Goal: Information Seeking & Learning: Learn about a topic

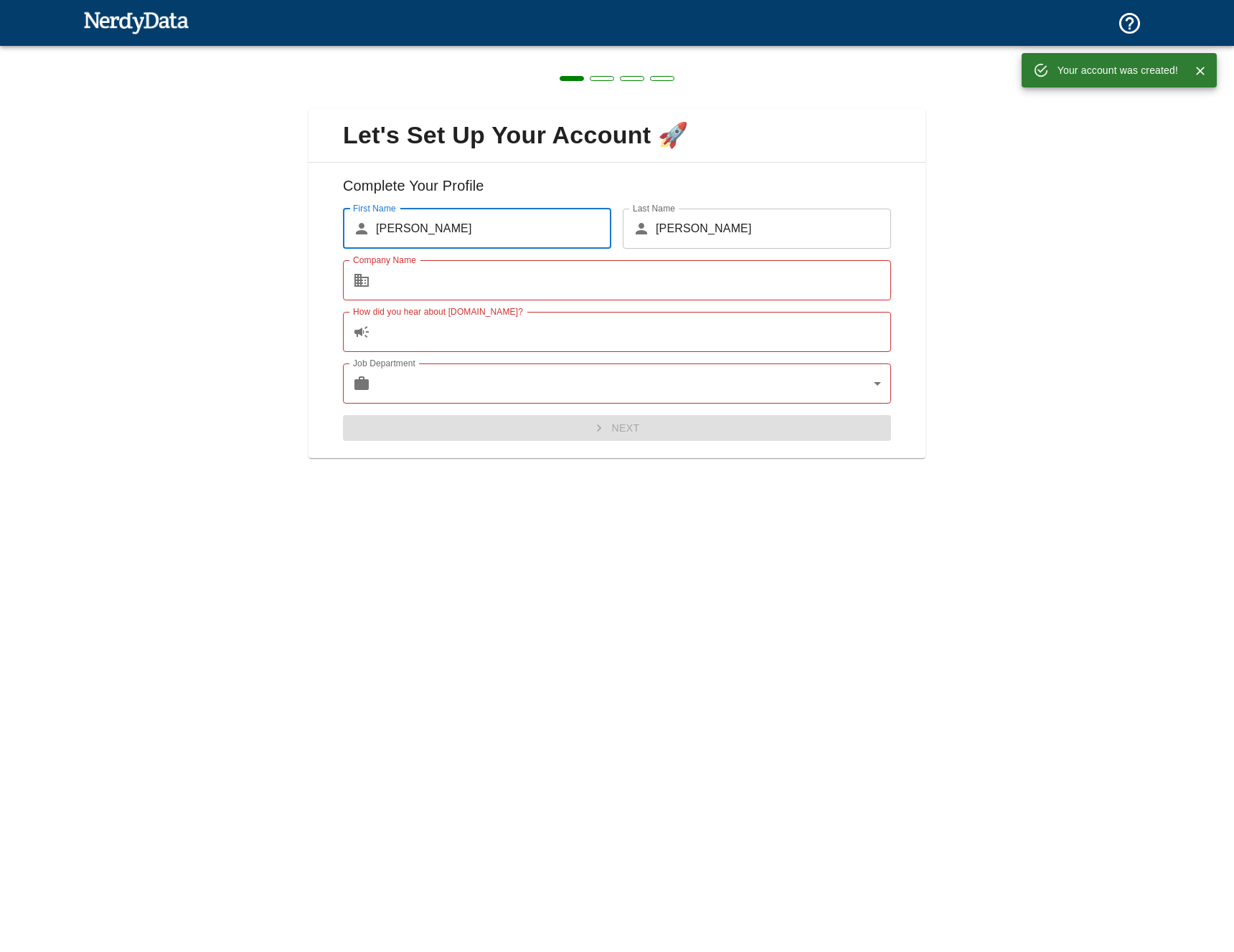
click at [802, 271] on input "Company Name" at bounding box center [633, 280] width 515 height 40
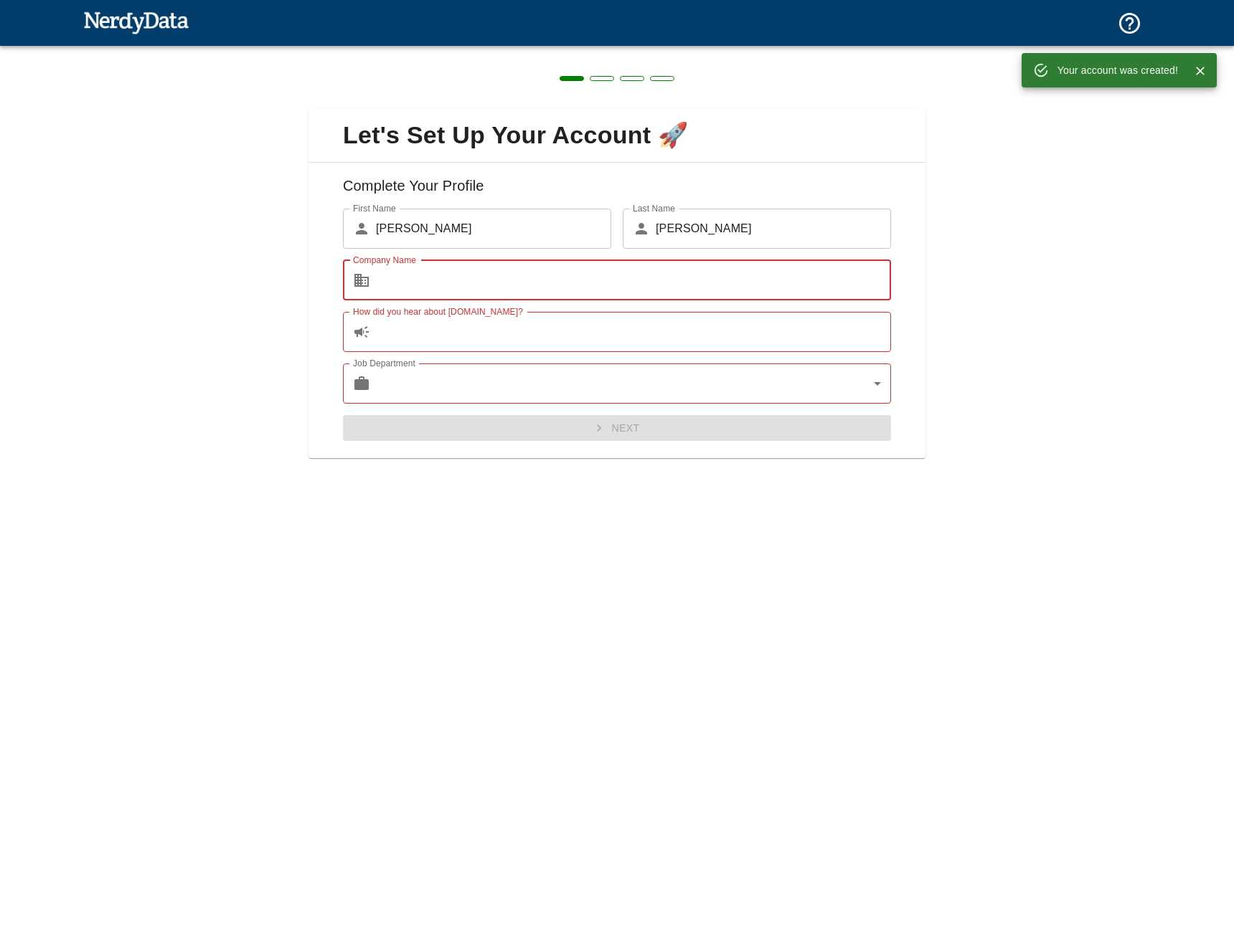
click at [800, 274] on input "Company Name" at bounding box center [633, 280] width 515 height 40
type input "NSquared"
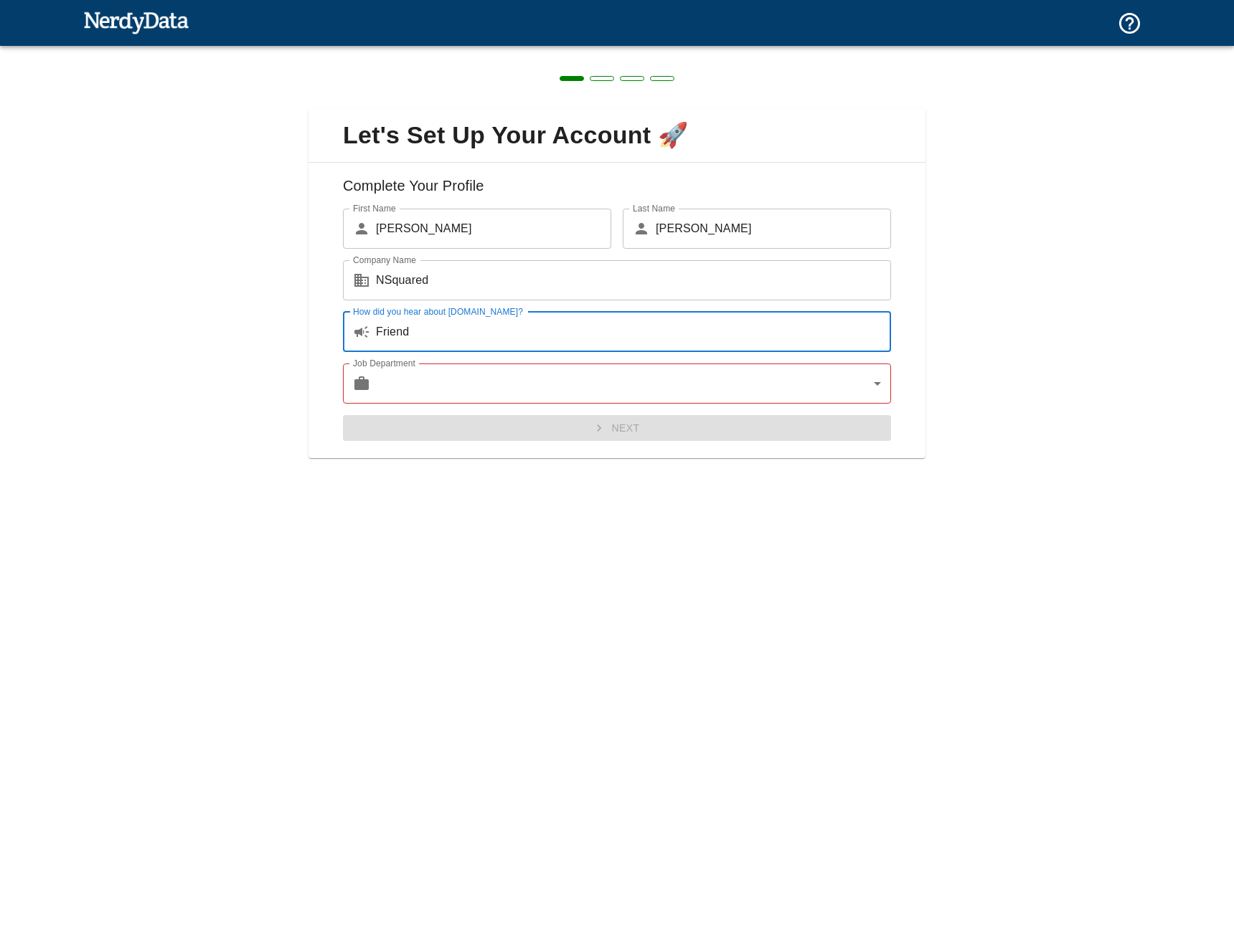
type input "Friend"
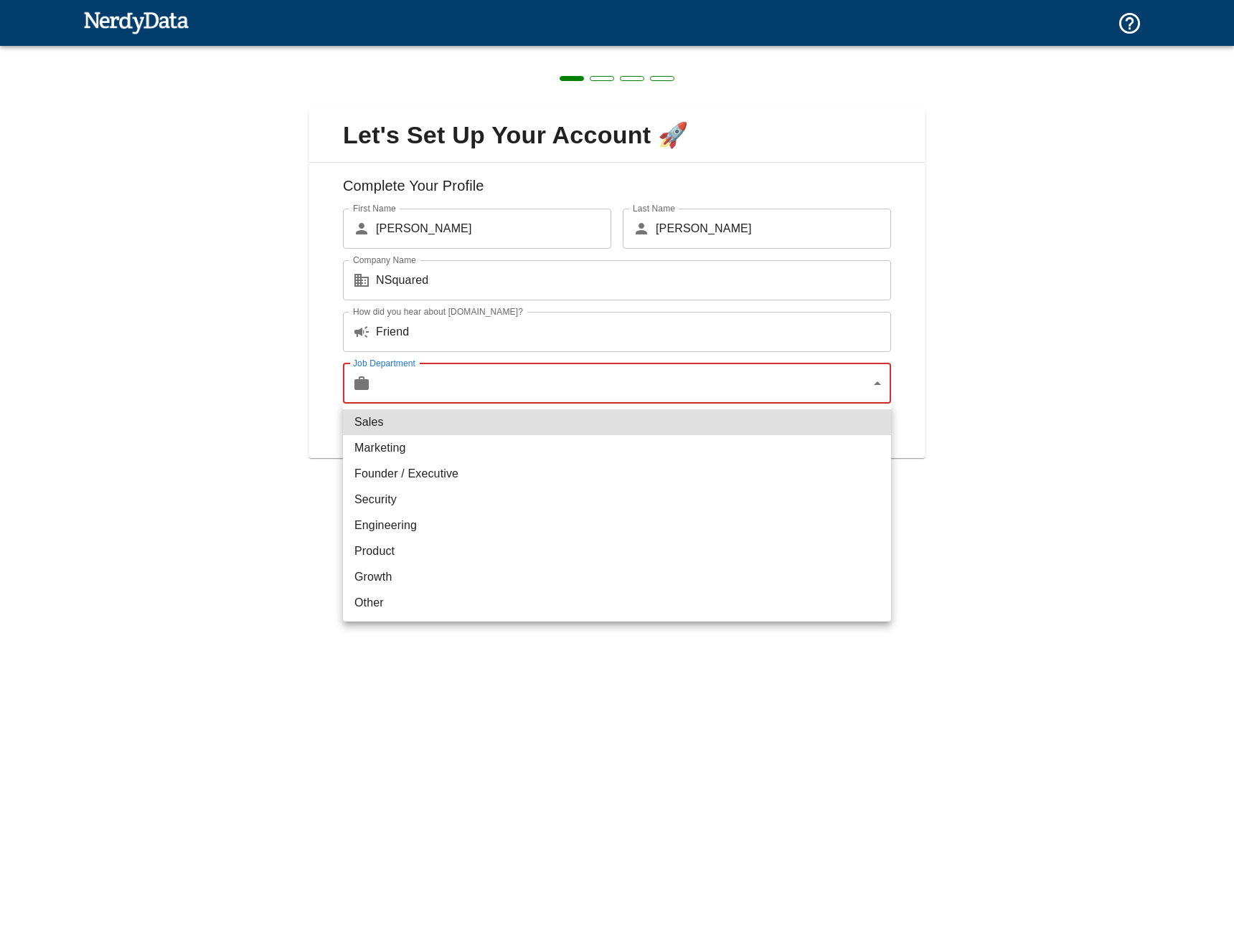
click at [703, 461] on li "Founder / Executive" at bounding box center [617, 474] width 548 height 26
type input "exec"
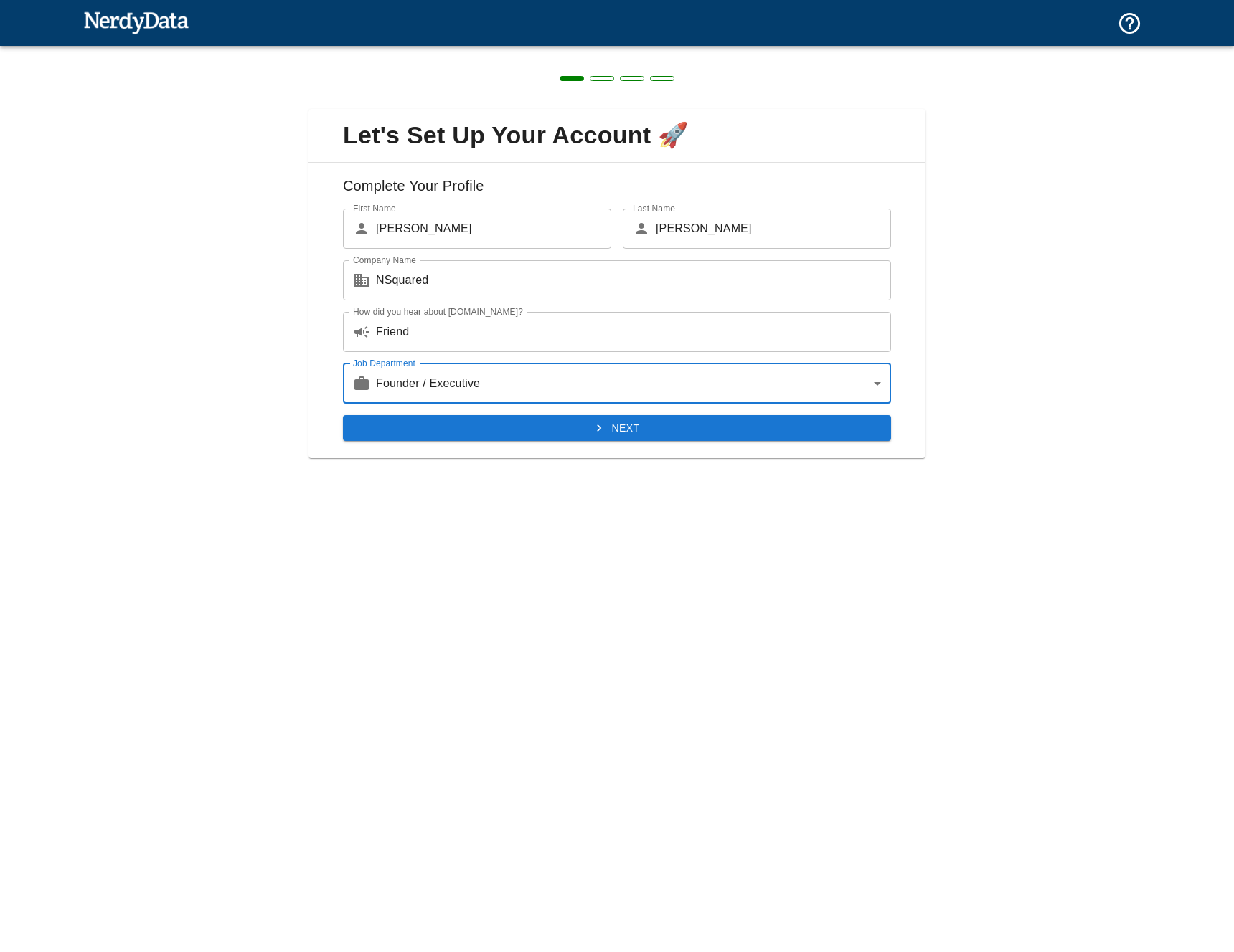
click at [586, 451] on div "Complete Your Profile First Name ​ [PERSON_NAME] First Name Last Name ​ [PERSON…" at bounding box center [617, 310] width 617 height 296
click at [593, 442] on div "Complete Your Profile First Name ​ [PERSON_NAME] First Name Last Name ​ [PERSON…" at bounding box center [617, 310] width 617 height 296
click at [596, 434] on icon "submit" at bounding box center [599, 428] width 14 height 14
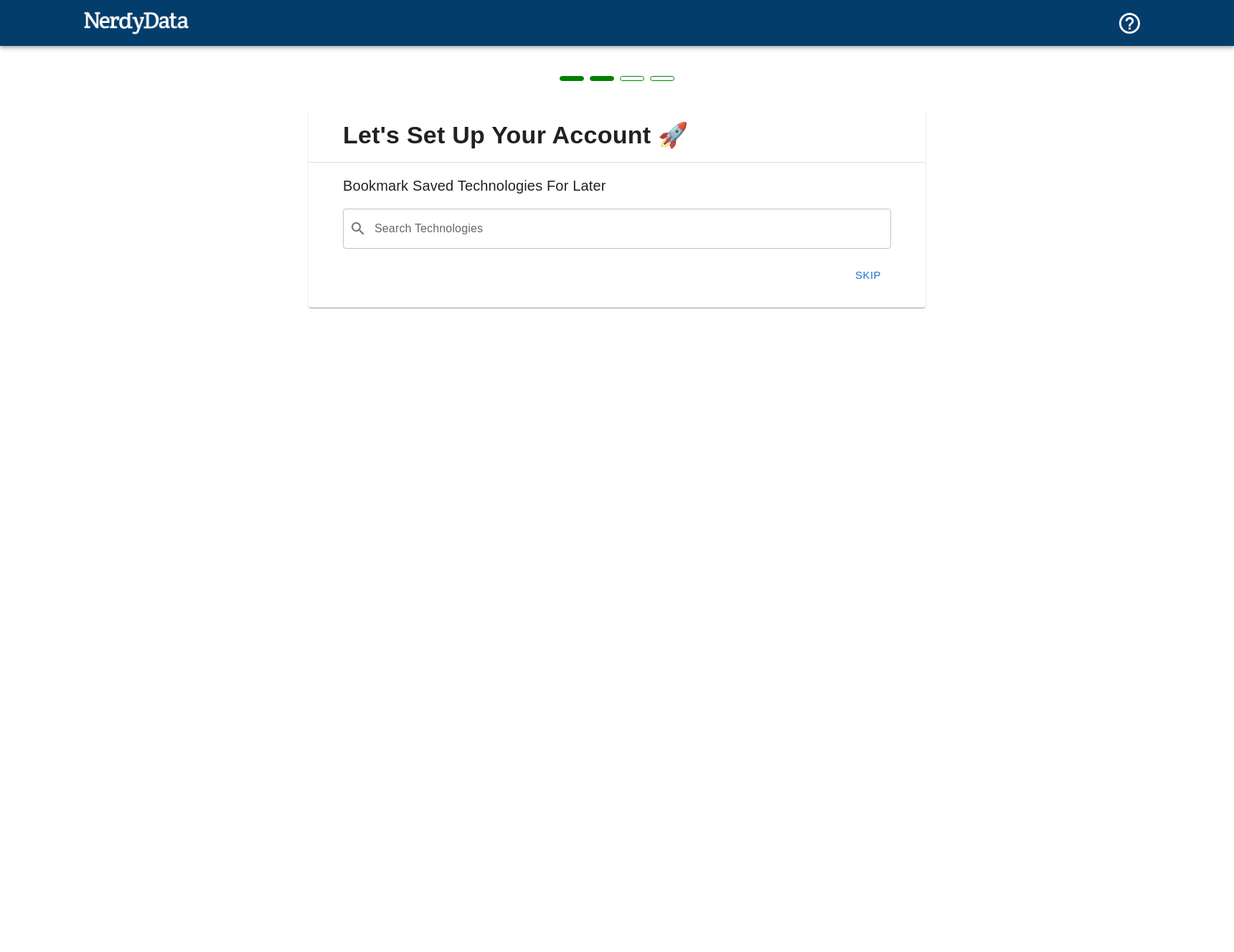
click at [640, 239] on input "Search Technologies" at bounding box center [628, 229] width 512 height 27
type input "fexa"
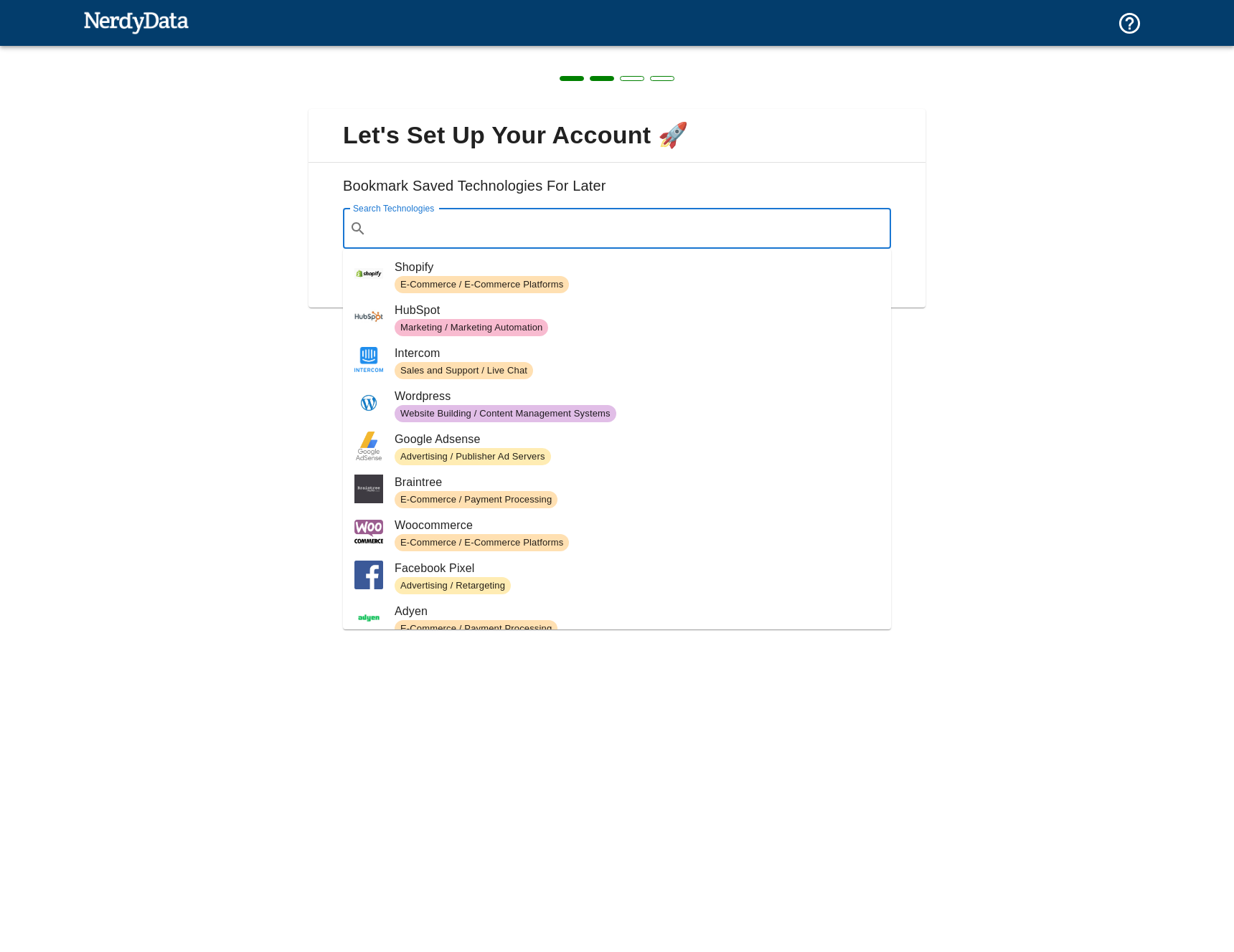
click at [1095, 466] on div "Let's Set Up Your Account 🚀 Bookmark Saved Technologies For Later Search Techno…" at bounding box center [617, 476] width 1234 height 952
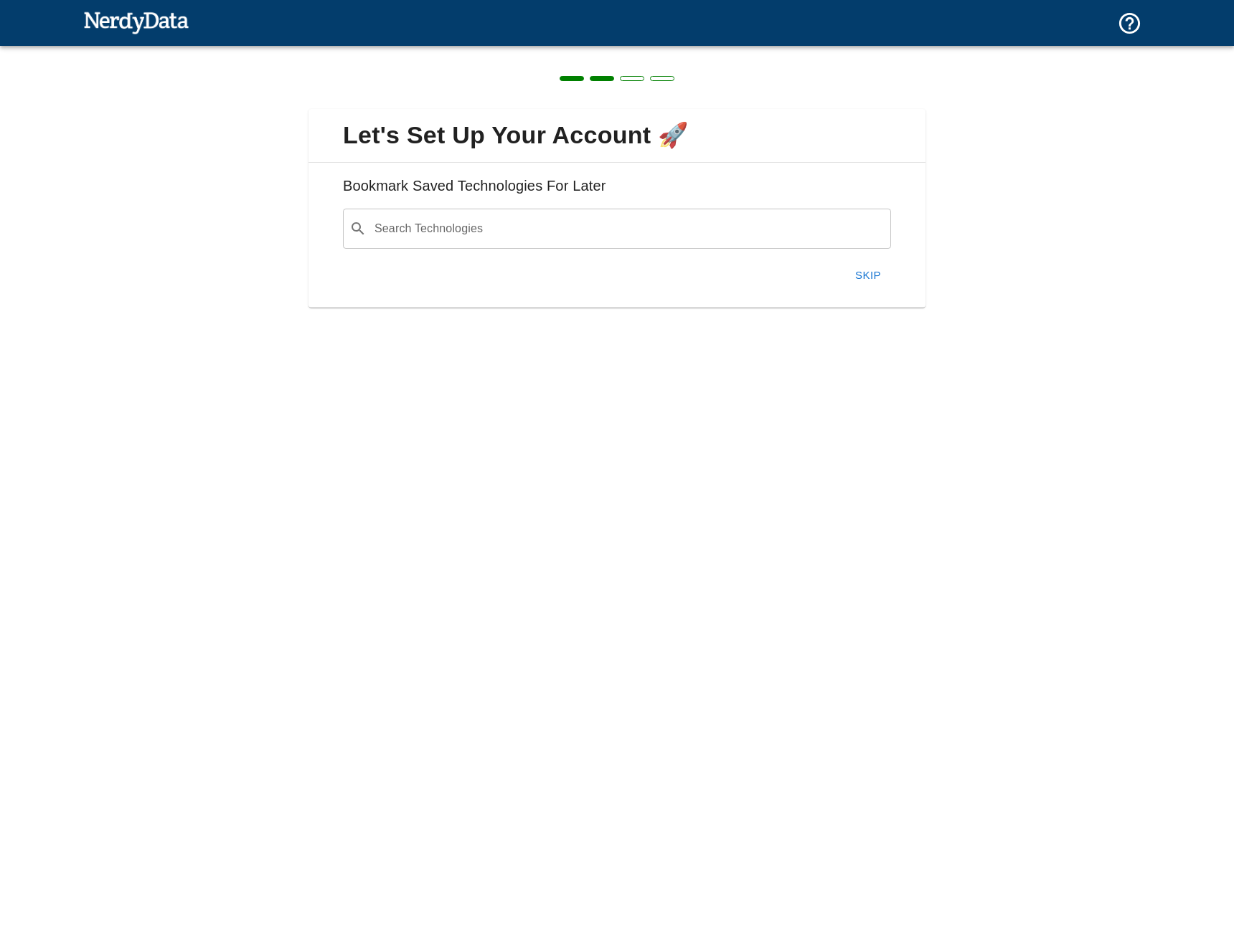
click at [859, 274] on button "Skip" at bounding box center [868, 275] width 46 height 30
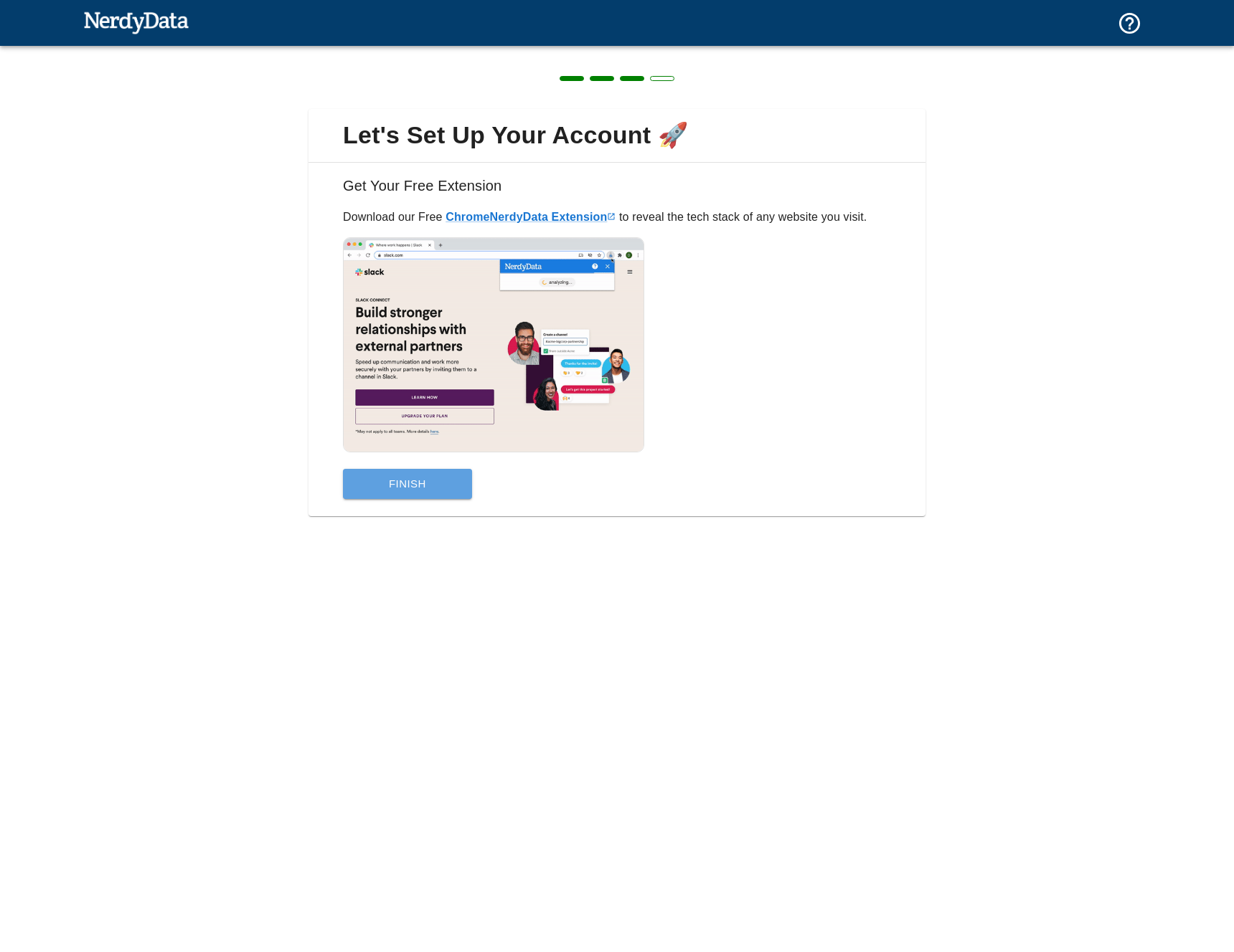
click at [434, 489] on button "Finish" at bounding box center [407, 484] width 129 height 30
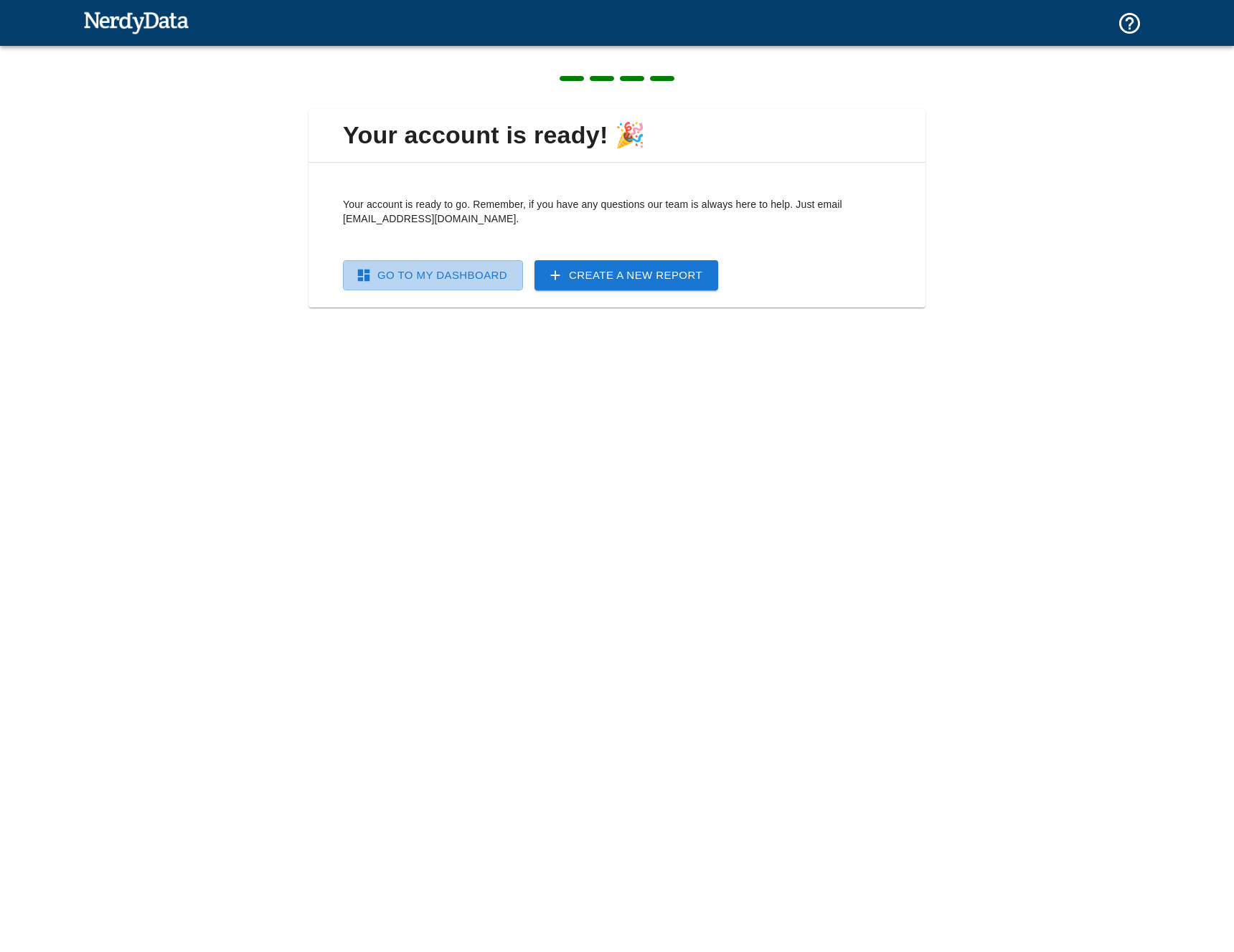
click at [439, 274] on link "Go To My Dashboard" at bounding box center [433, 275] width 180 height 30
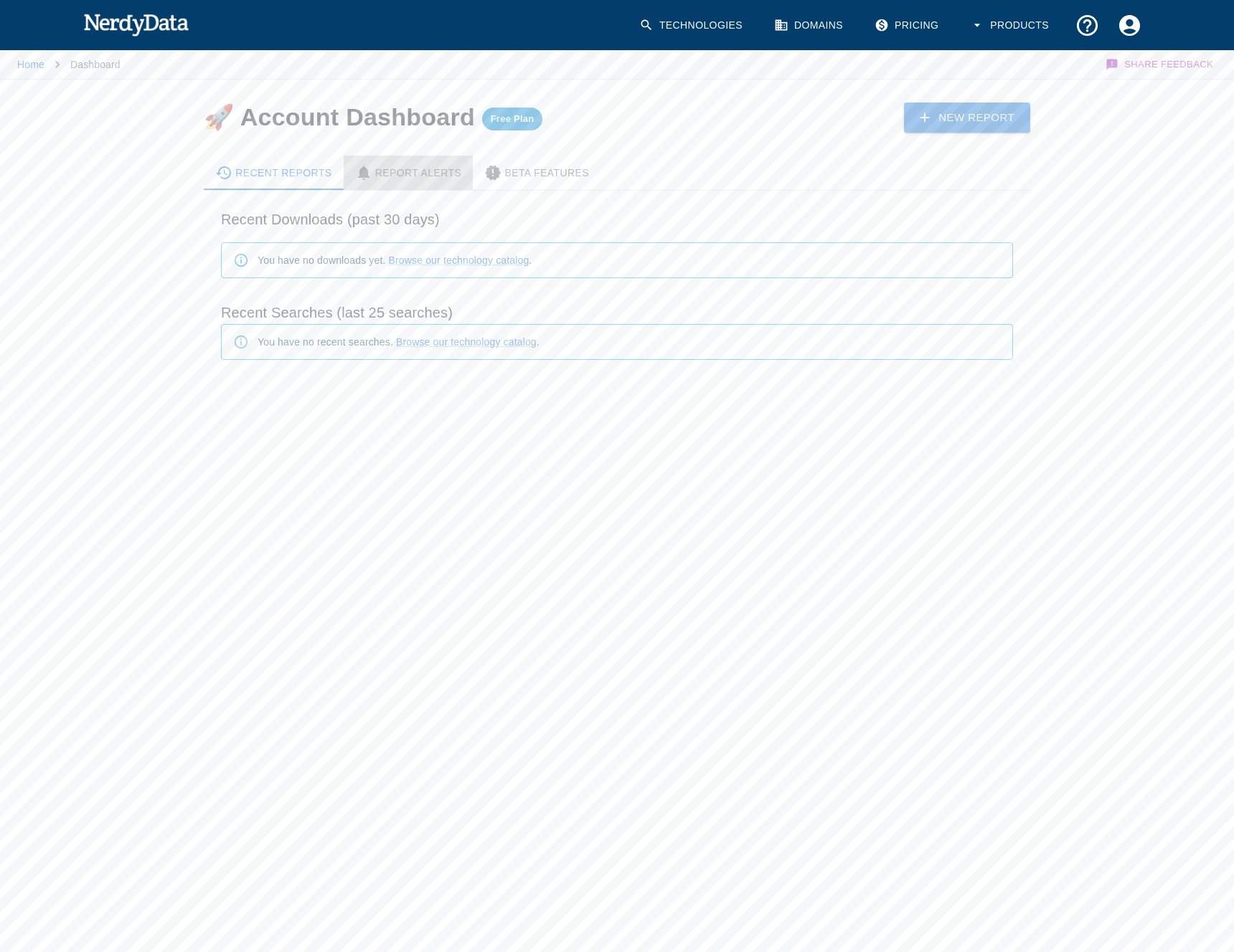
click at [423, 176] on div "Report Alerts" at bounding box center [408, 173] width 107 height 17
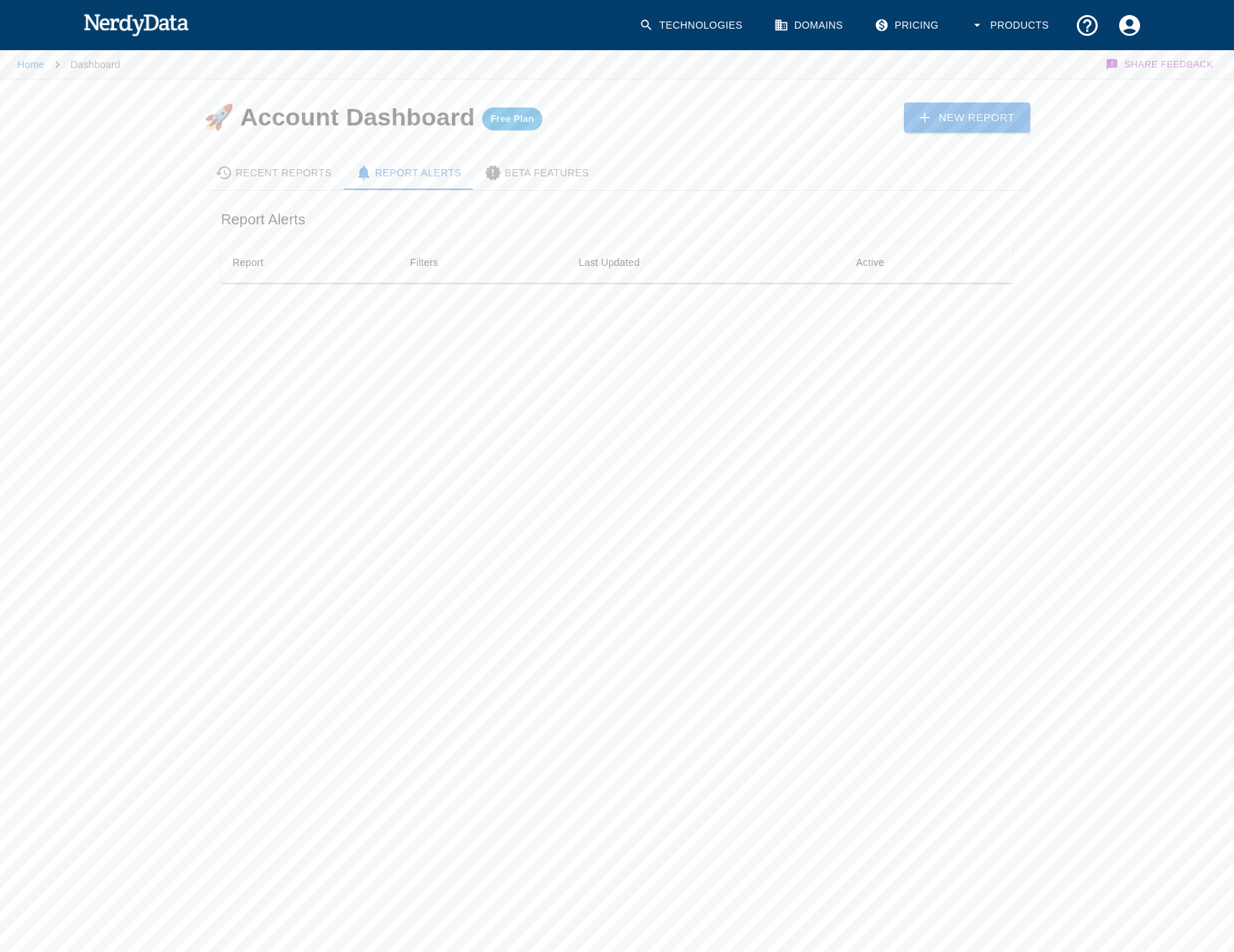
click at [542, 178] on div "Beta Features" at bounding box center [536, 173] width 104 height 17
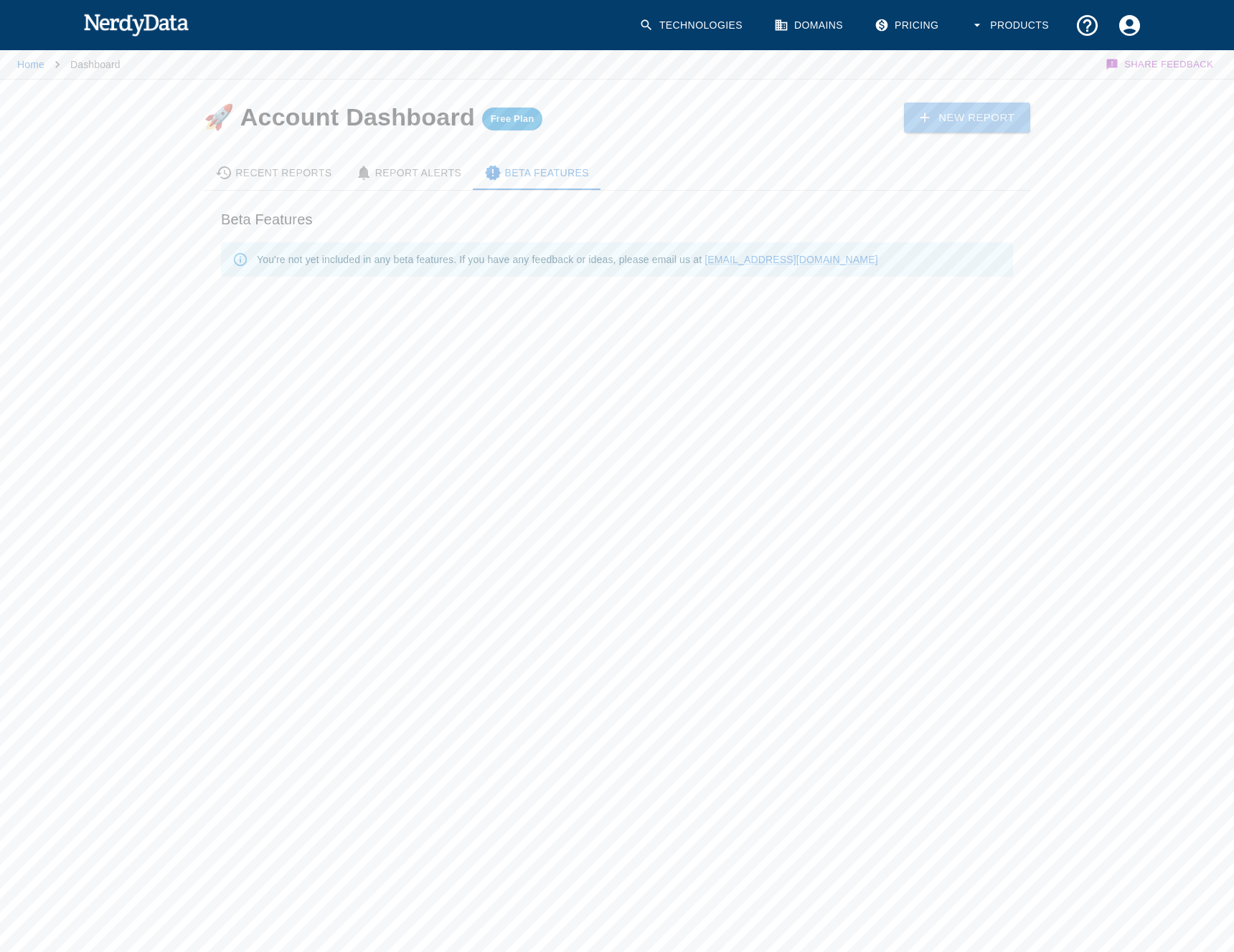
click at [941, 120] on link "New Report" at bounding box center [967, 117] width 126 height 30
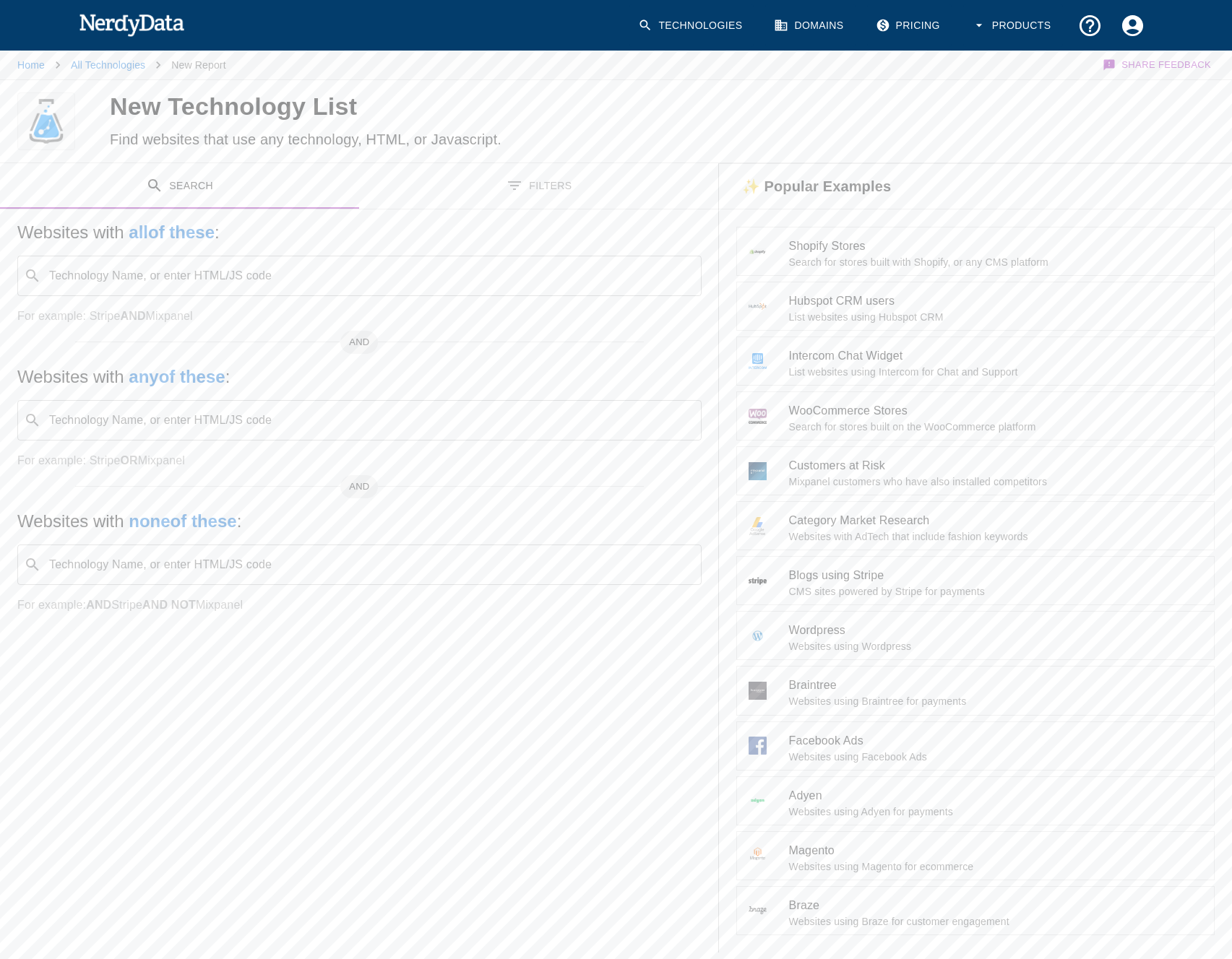
click at [156, 271] on input "Technology Name, or enter HTML/JS code" at bounding box center [371, 276] width 648 height 28
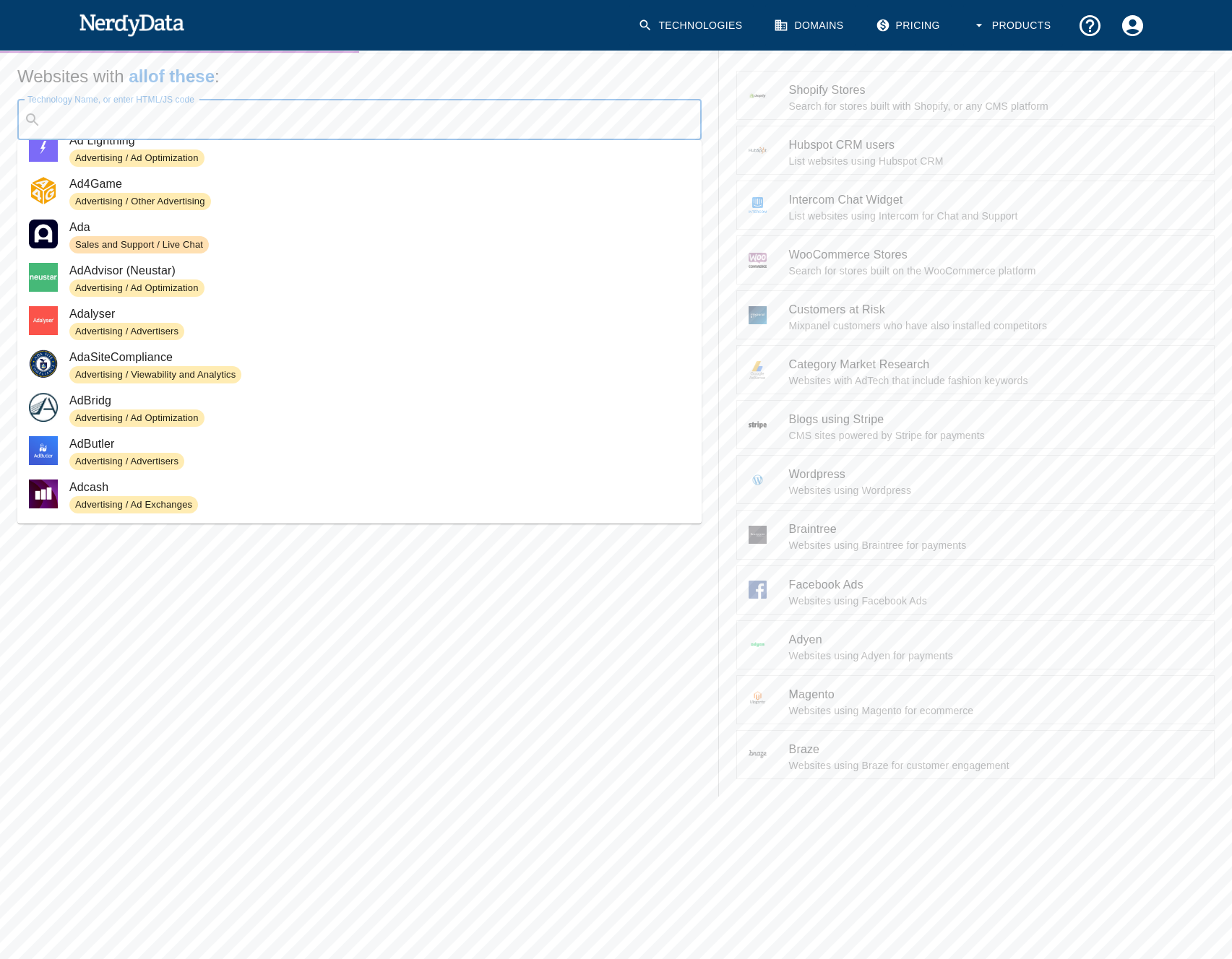
scroll to position [221, 0]
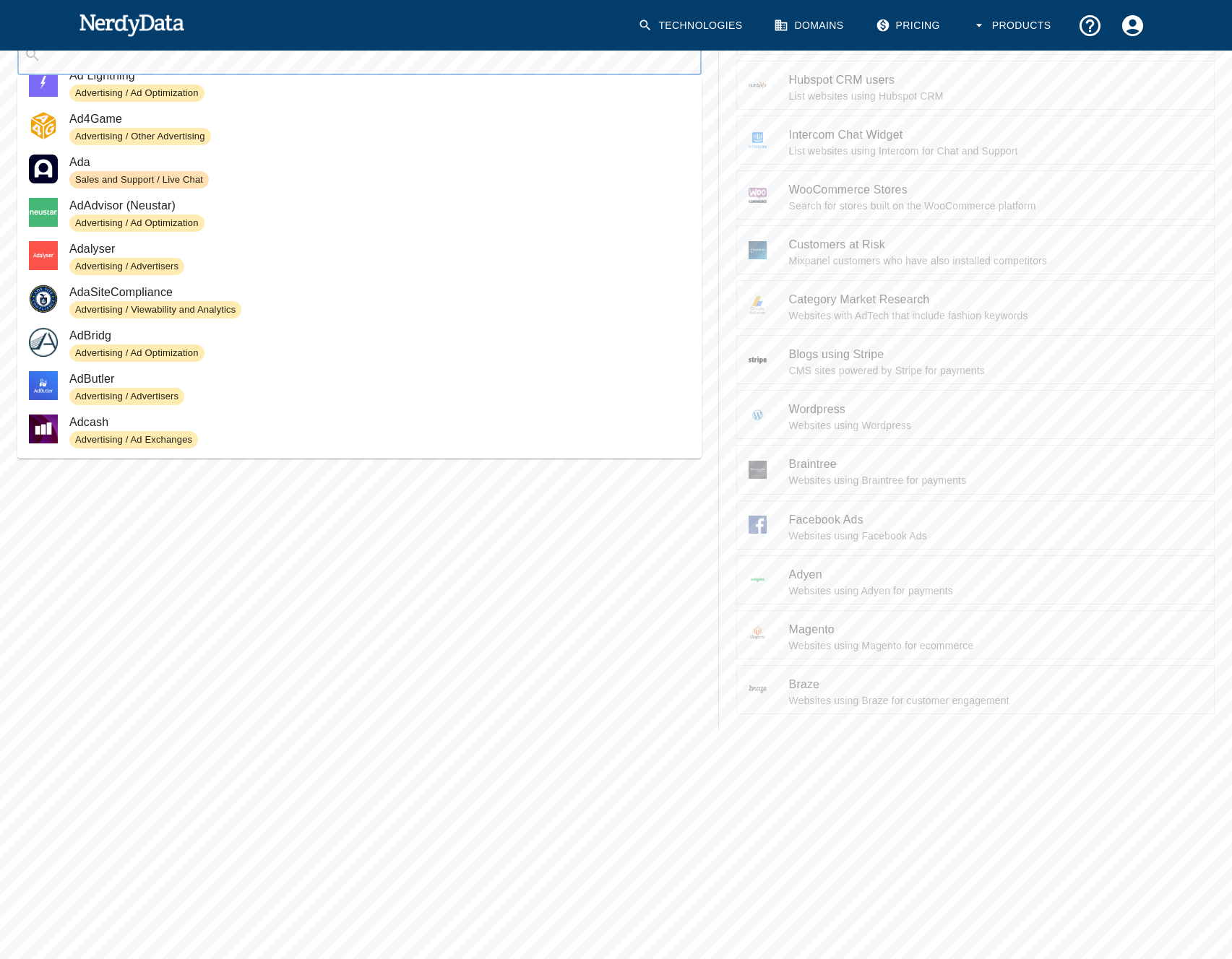
click at [363, 624] on div "Search Filters Websites with all of these : Technology Name, or enter HTML/JS c…" at bounding box center [359, 337] width 719 height 789
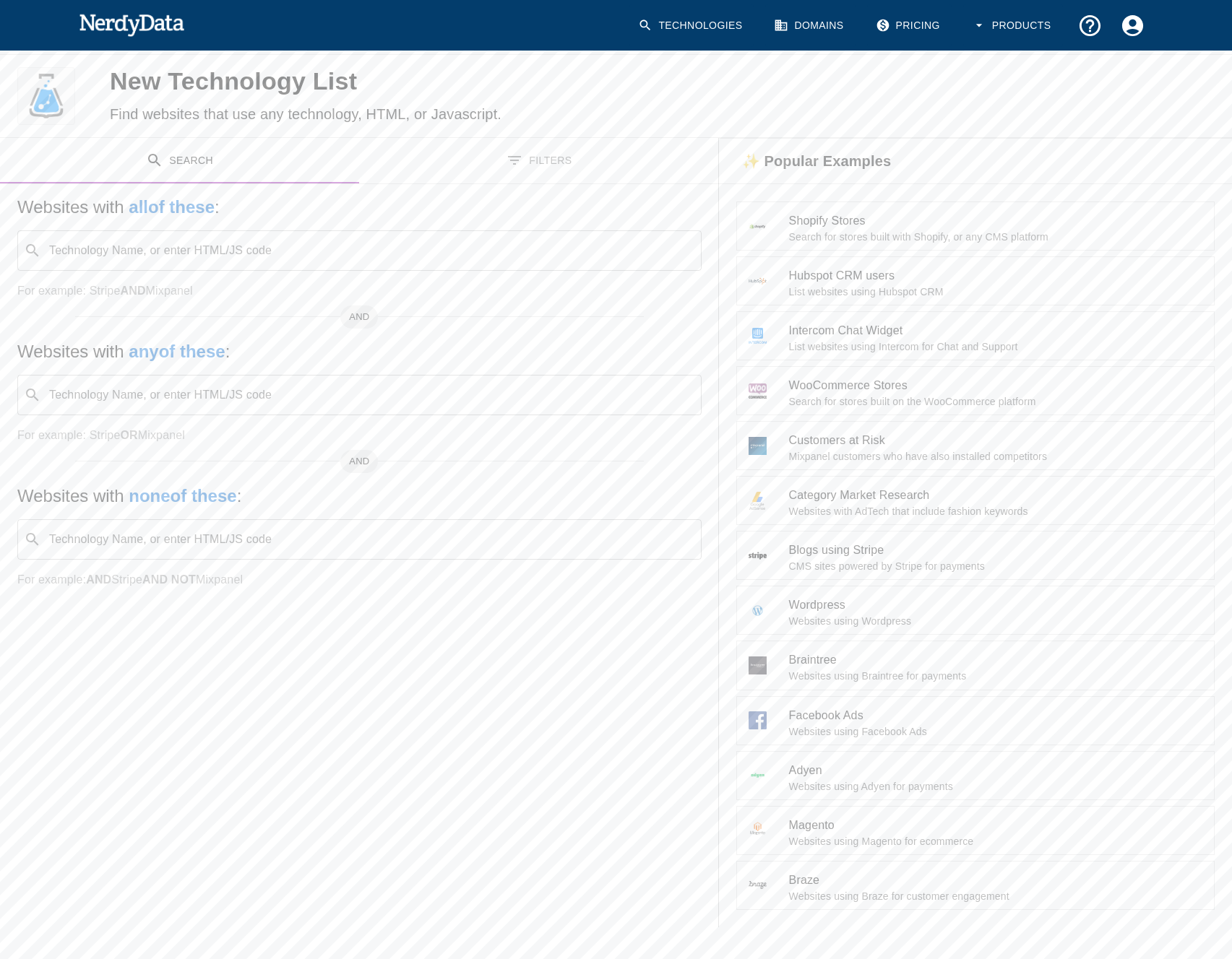
scroll to position [17, 0]
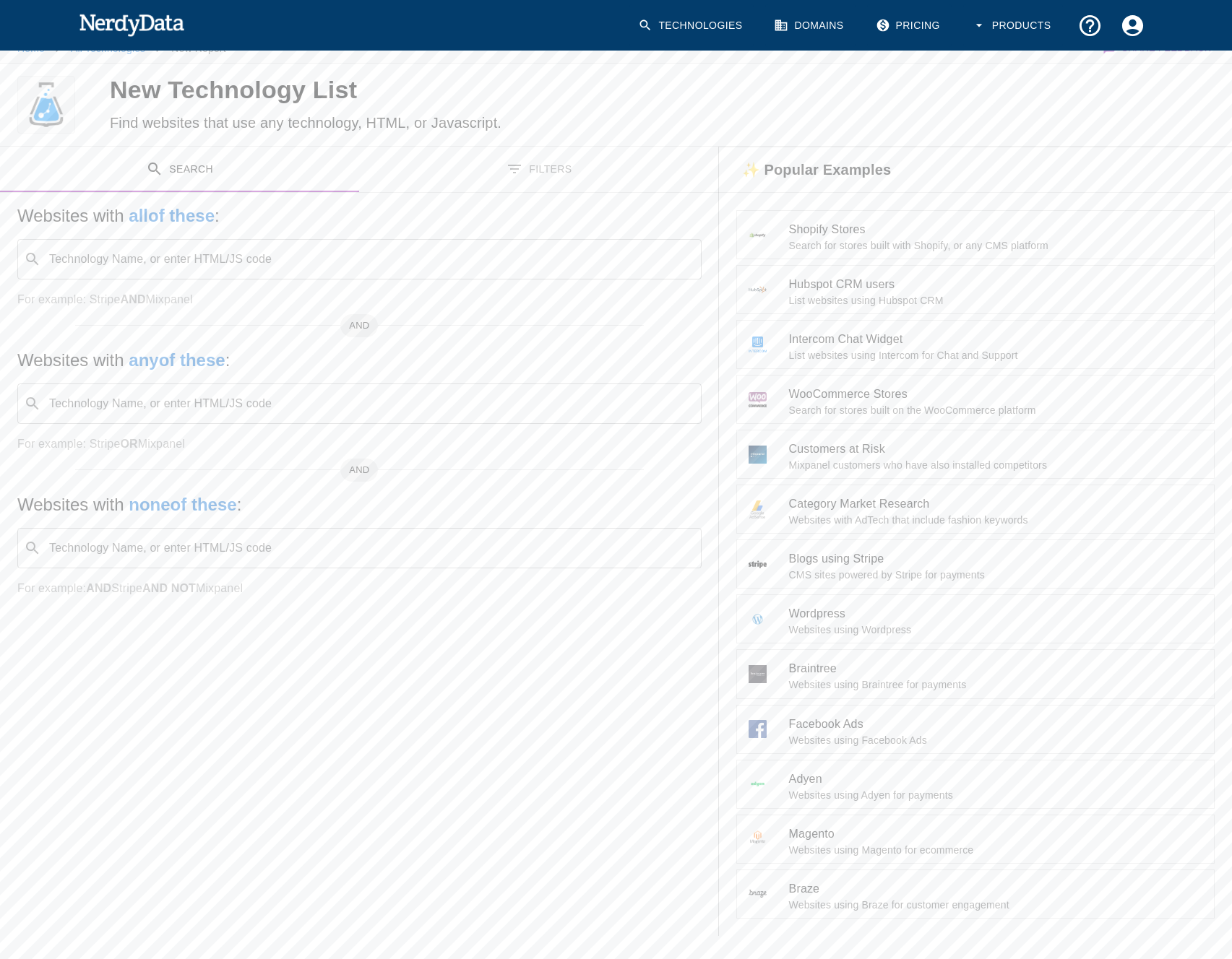
click at [822, 17] on link "Domains" at bounding box center [810, 25] width 89 height 43
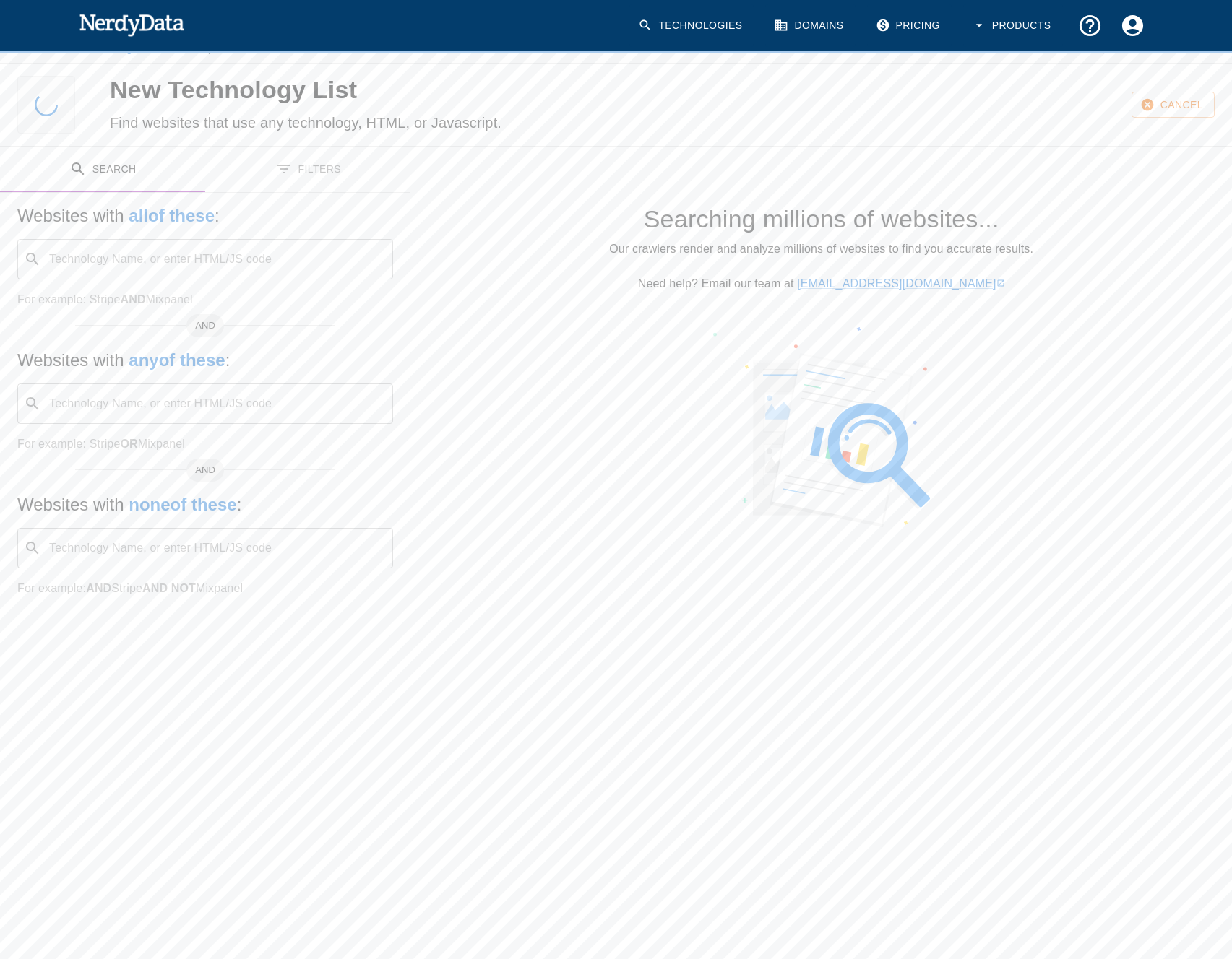
click at [821, 20] on link "Domains" at bounding box center [810, 25] width 89 height 43
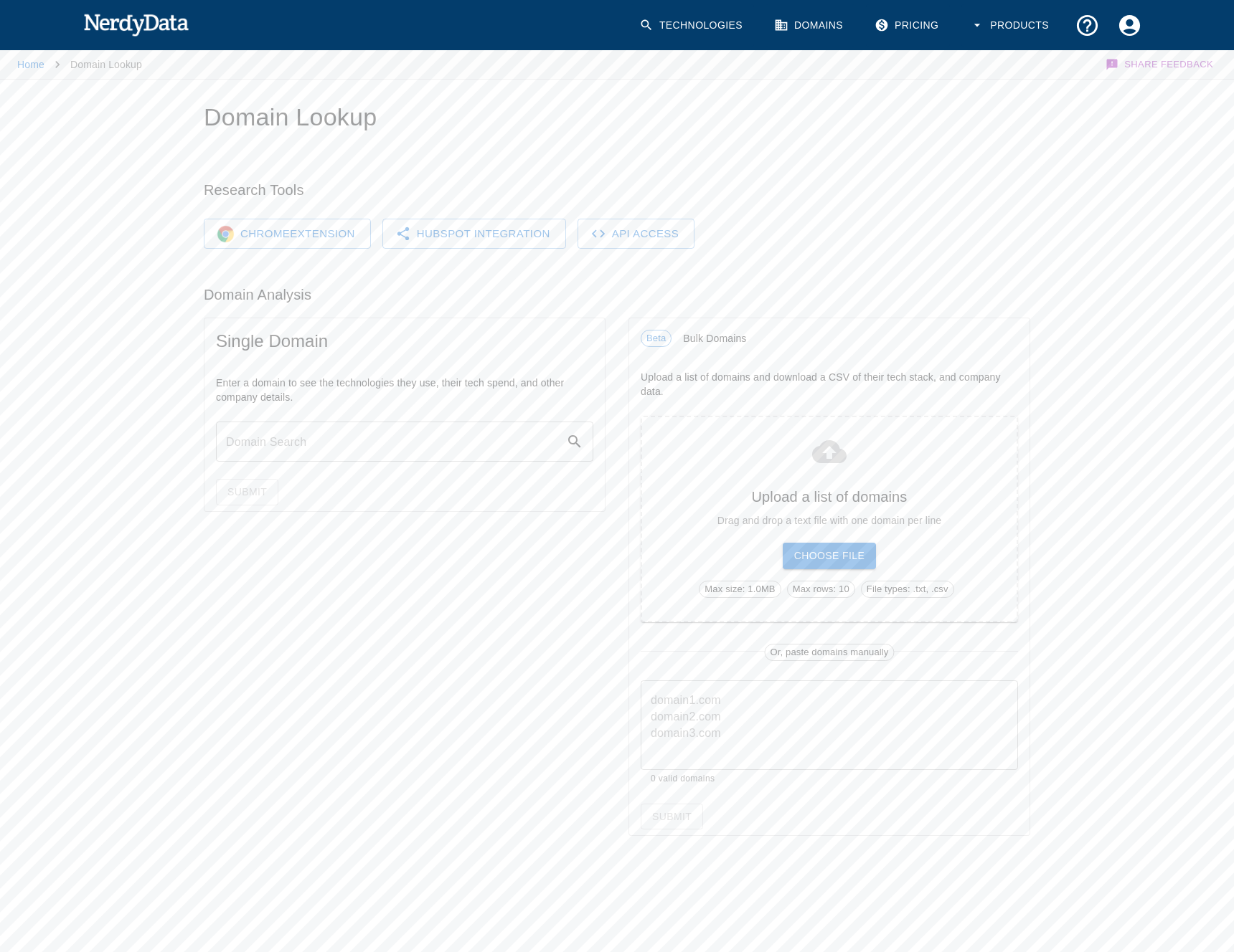
click at [331, 432] on input "text" at bounding box center [391, 442] width 350 height 40
click at [370, 440] on input "text" at bounding box center [391, 442] width 350 height 40
paste input "[URL][DOMAIN_NAME]"
click at [389, 622] on div "Single Domain Enter a domain to see the technologies they use, their tech spend…" at bounding box center [393, 571] width 425 height 530
click at [375, 447] on input "[DOMAIN_NAME]" at bounding box center [391, 442] width 350 height 40
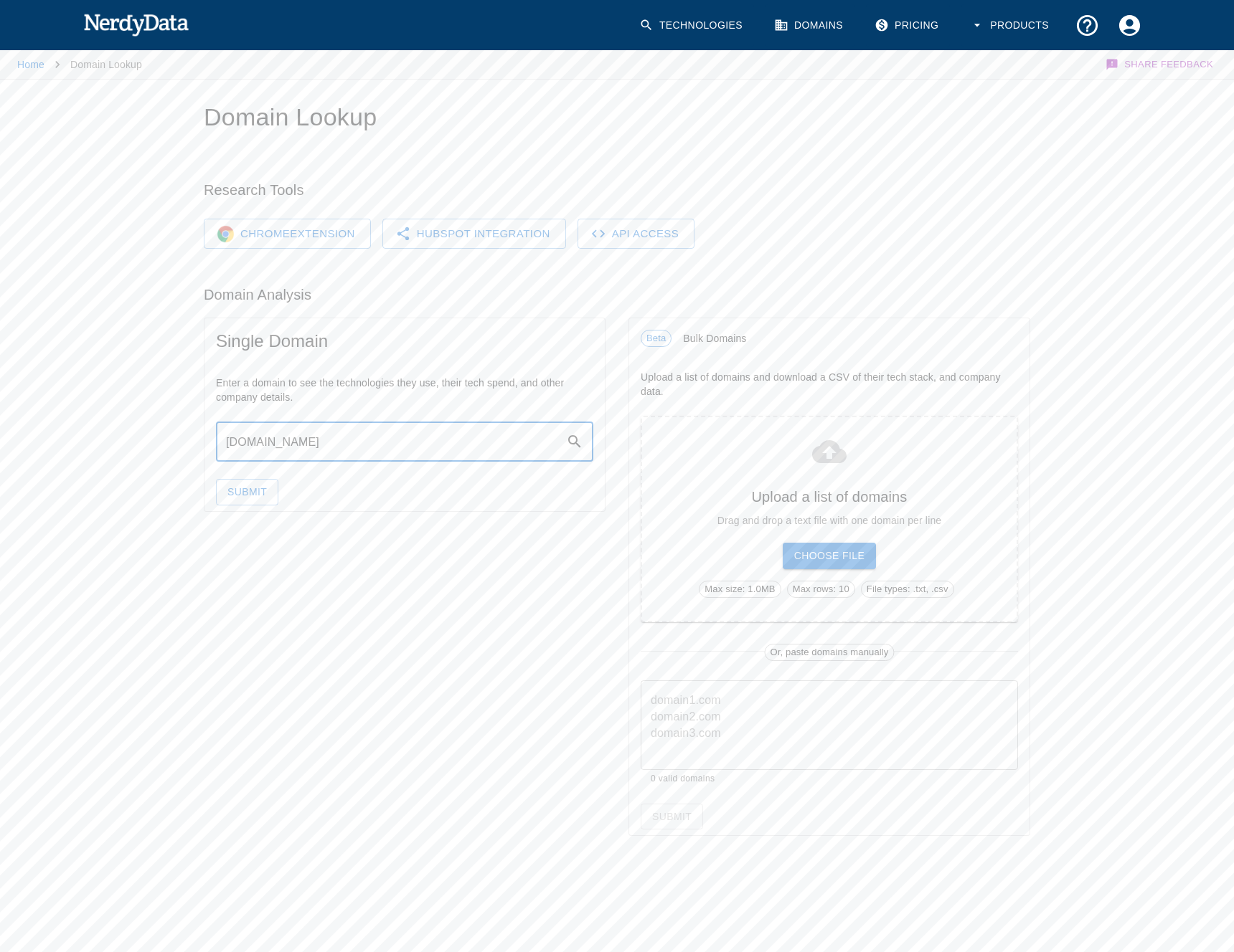
paste input "[URL][DOMAIN_NAME]"
type input "[URL][DOMAIN_NAME]"
click at [251, 496] on button "Submit" at bounding box center [247, 492] width 63 height 27
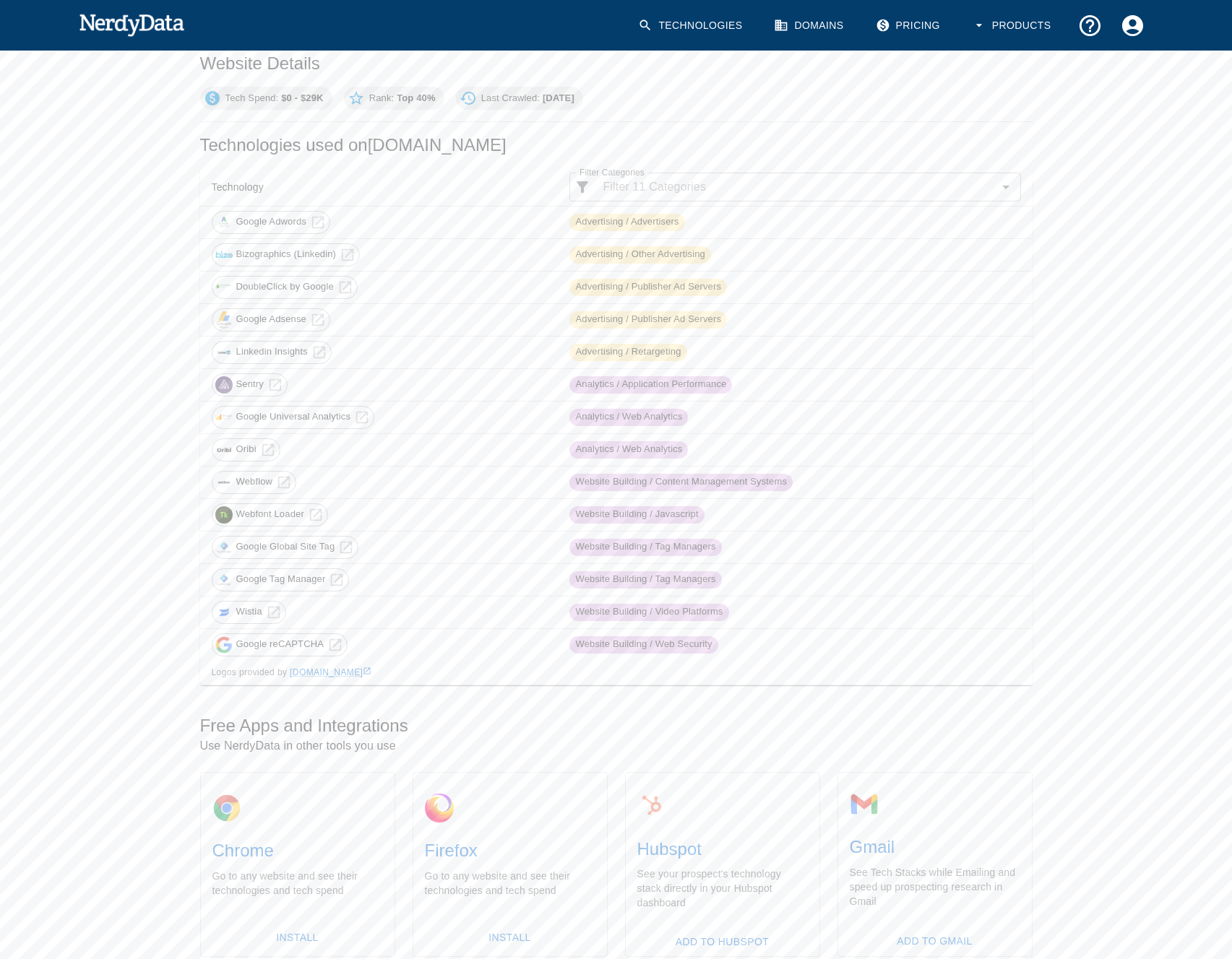
scroll to position [112, 0]
